Goal: Navigation & Orientation: Find specific page/section

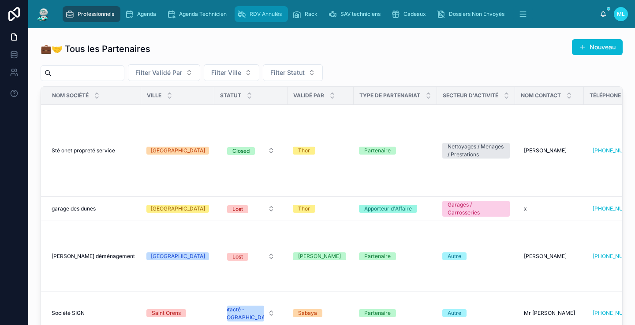
click at [265, 11] on span "RDV Annulés" at bounding box center [265, 14] width 32 height 7
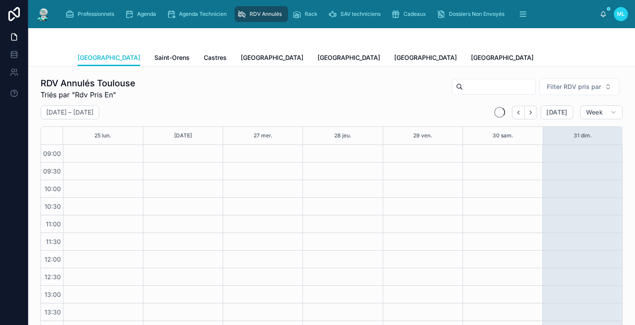
scroll to position [115, 0]
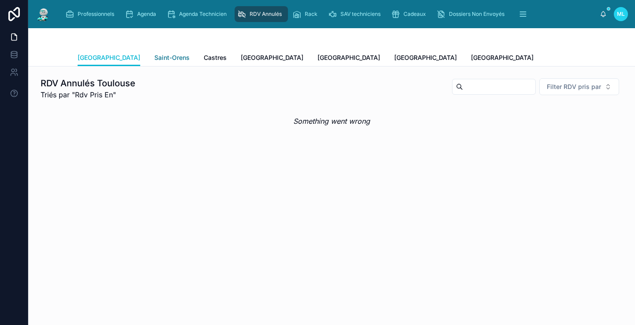
click at [154, 57] on span "Saint-Orens" at bounding box center [171, 57] width 35 height 9
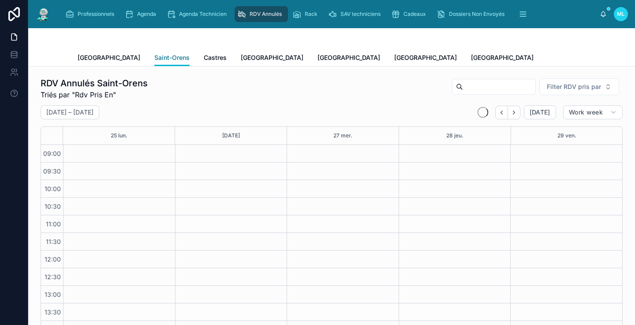
scroll to position [115, 0]
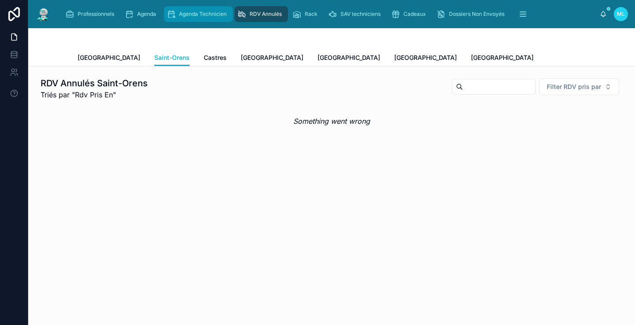
click at [184, 14] on span "Agenda Technicien" at bounding box center [203, 14] width 48 height 7
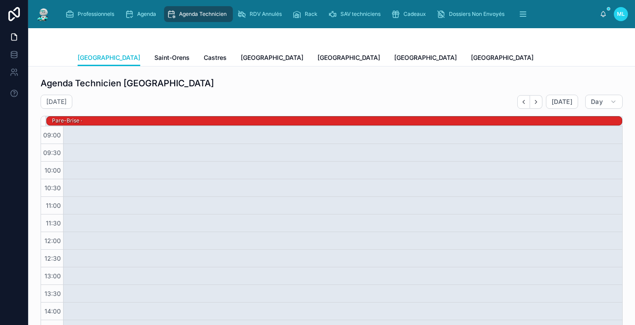
scroll to position [97, 0]
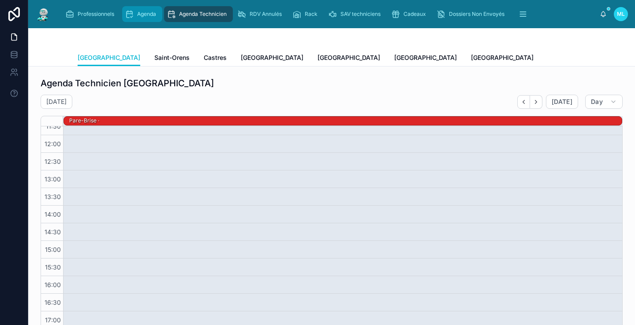
click at [143, 11] on span "Agenda" at bounding box center [146, 14] width 19 height 7
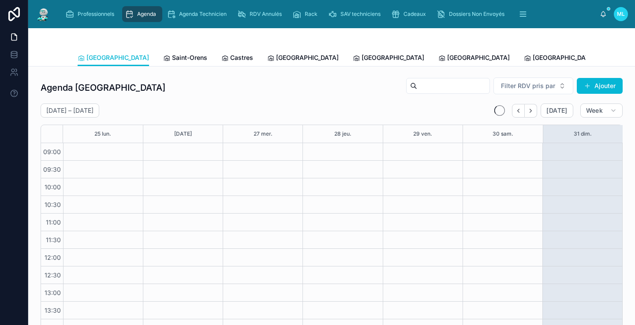
scroll to position [114, 0]
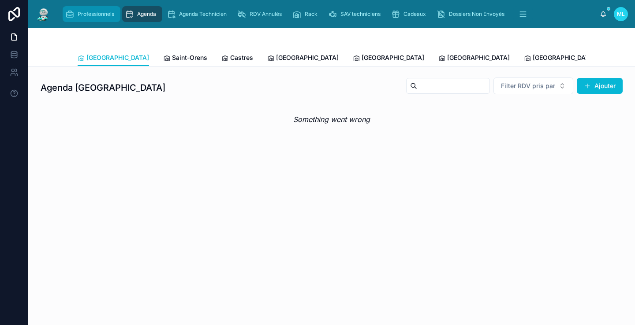
click at [91, 10] on div "Professionnels" at bounding box center [91, 14] width 52 height 14
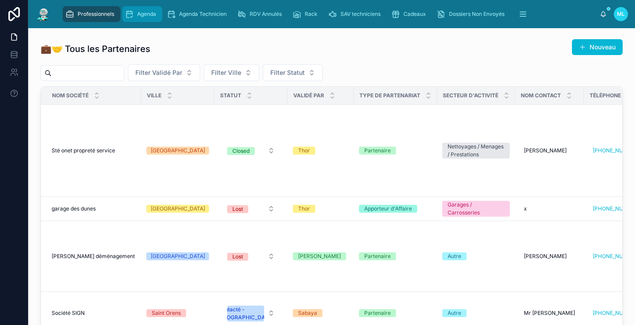
click at [147, 19] on div "Agenda" at bounding box center [142, 14] width 35 height 14
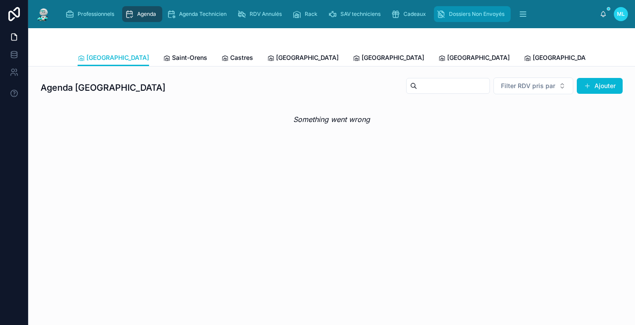
click at [461, 14] on span "Dossiers Non Envoyés" at bounding box center [477, 14] width 56 height 7
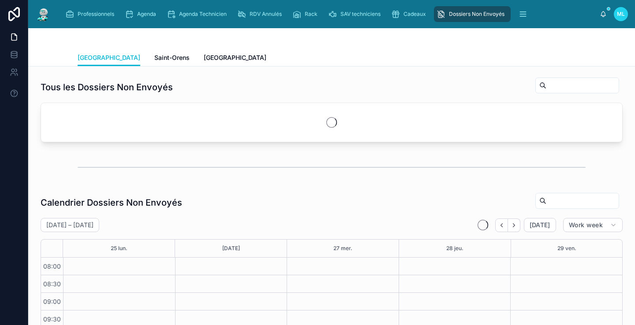
scroll to position [183, 0]
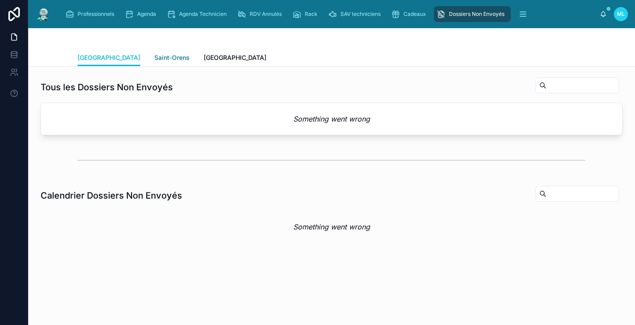
click at [154, 56] on span "Saint-Orens" at bounding box center [171, 57] width 35 height 9
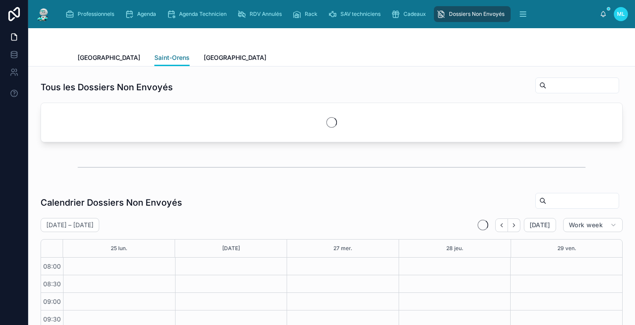
scroll to position [183, 0]
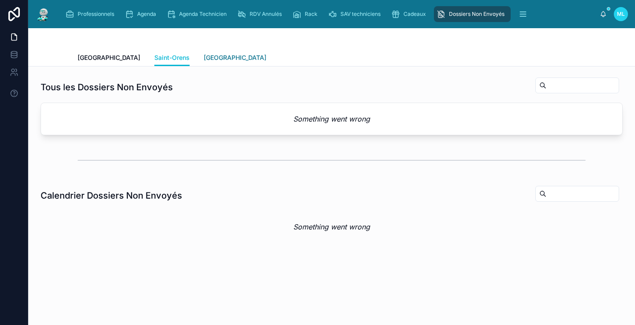
click at [204, 60] on span "[GEOGRAPHIC_DATA]" at bounding box center [235, 57] width 63 height 9
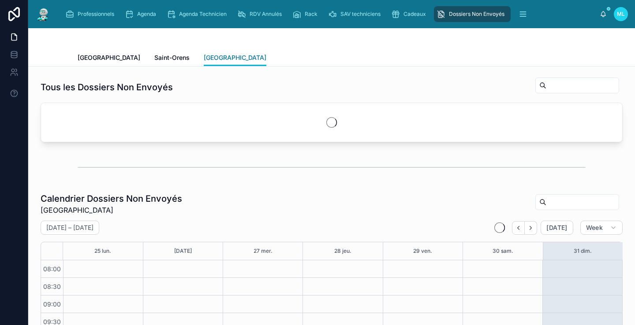
scroll to position [186, 0]
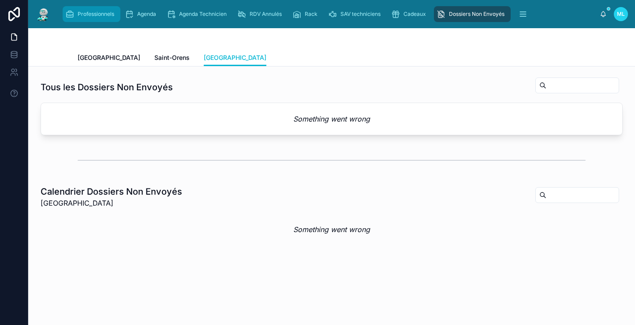
click at [100, 16] on span "Professionnels" at bounding box center [96, 14] width 37 height 7
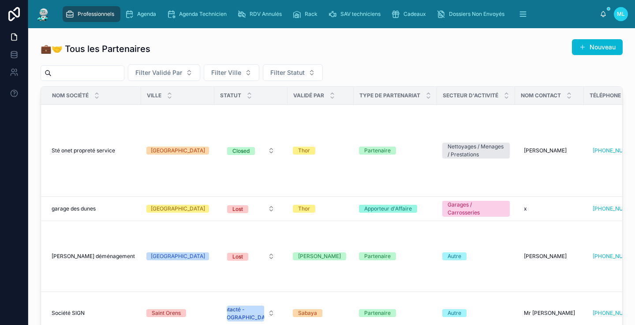
click at [44, 13] on img at bounding box center [43, 14] width 16 height 14
